Goal: Check status: Check status

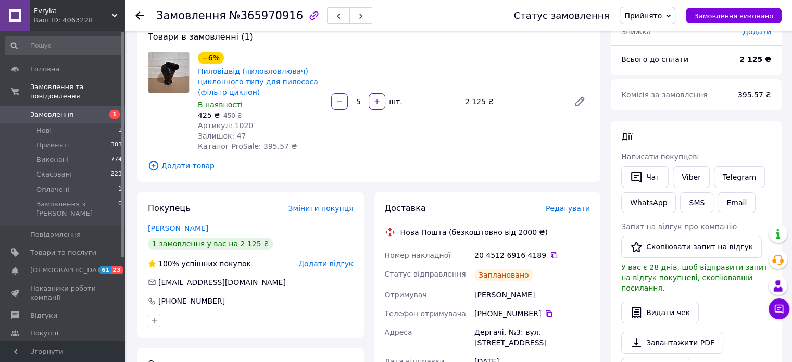
scroll to position [66, 0]
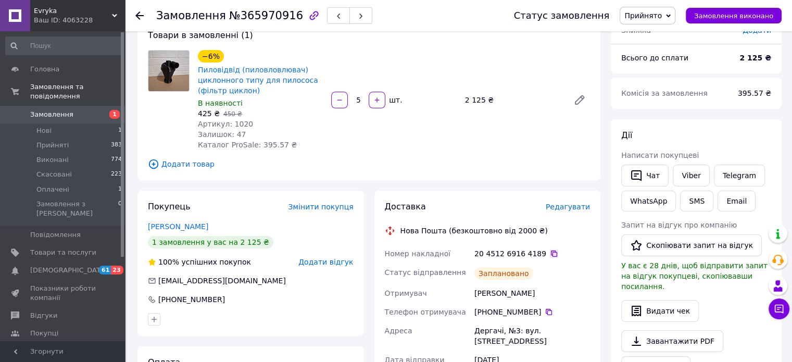
click at [550, 252] on icon at bounding box center [554, 253] width 8 height 8
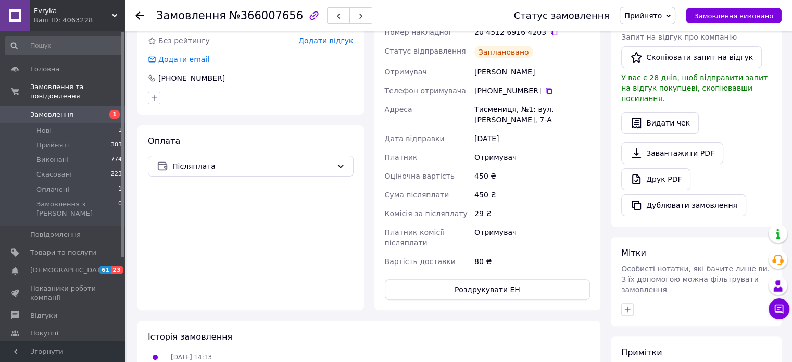
scroll to position [276, 0]
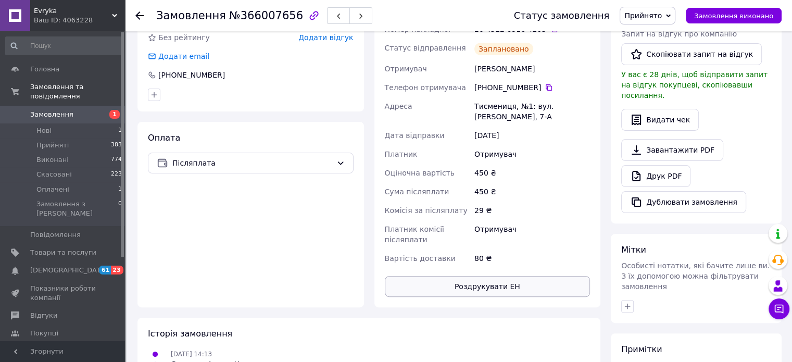
click at [440, 279] on button "Роздрукувати ЕН" at bounding box center [488, 286] width 206 height 21
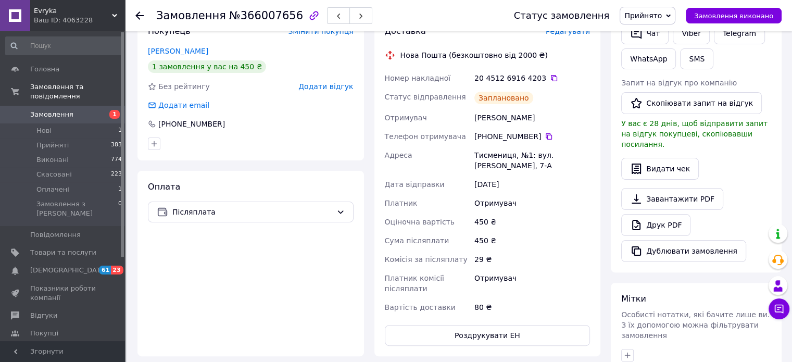
scroll to position [215, 0]
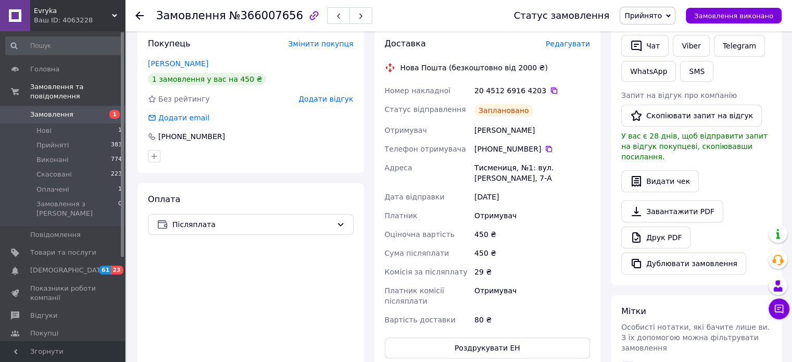
click at [550, 90] on icon at bounding box center [554, 90] width 8 height 8
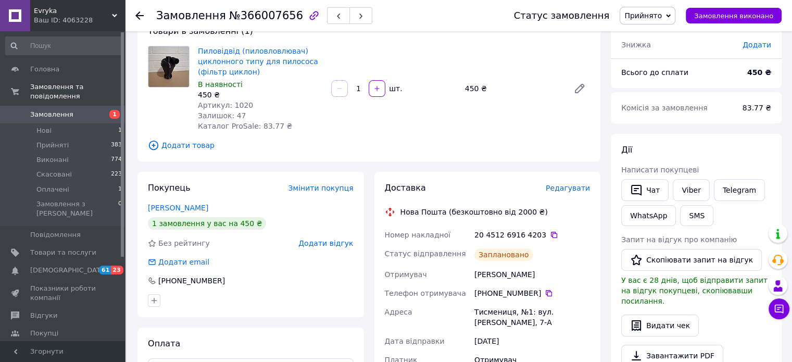
scroll to position [68, 0]
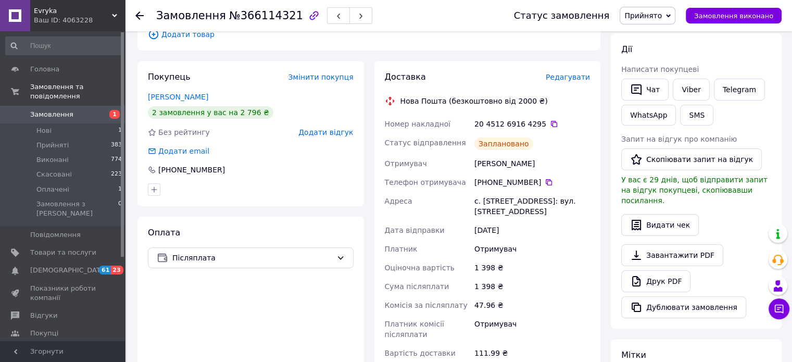
scroll to position [167, 0]
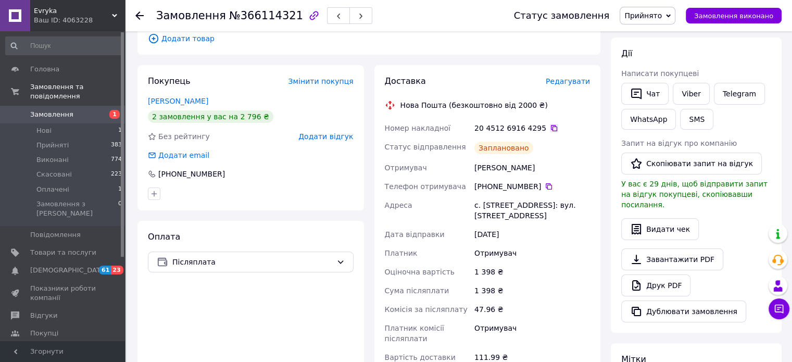
click at [550, 126] on icon at bounding box center [554, 128] width 8 height 8
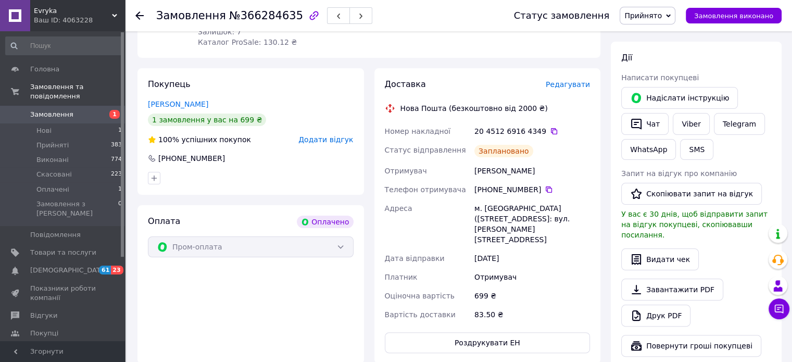
scroll to position [175, 0]
click at [550, 132] on icon at bounding box center [554, 131] width 8 height 8
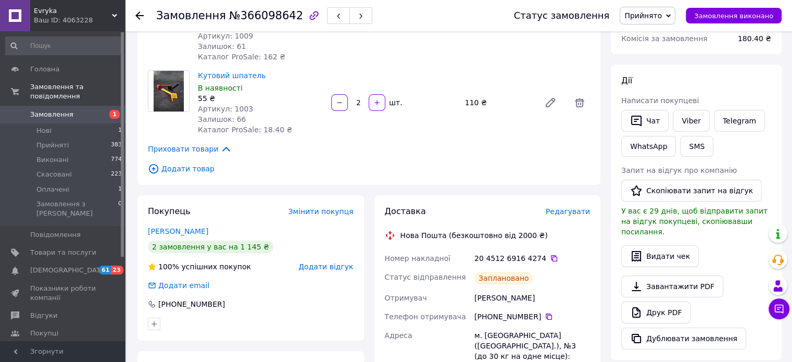
scroll to position [141, 0]
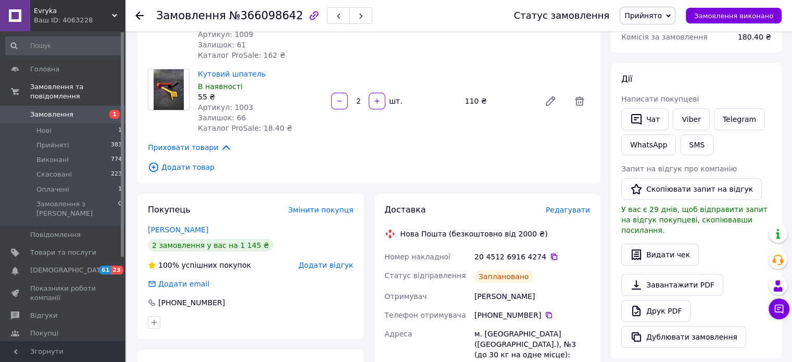
click at [551, 254] on icon at bounding box center [554, 257] width 6 height 6
